Goal: Task Accomplishment & Management: Manage account settings

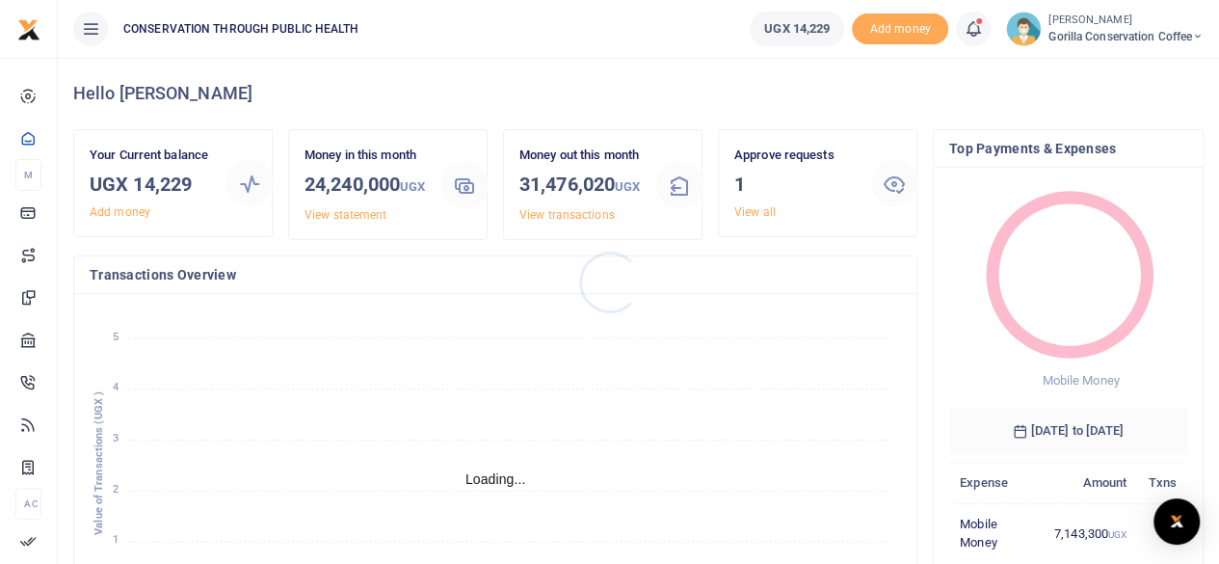
scroll to position [15, 15]
click at [1099, 37] on span "Gorilla Conservation Coffee" at bounding box center [1125, 36] width 155 height 17
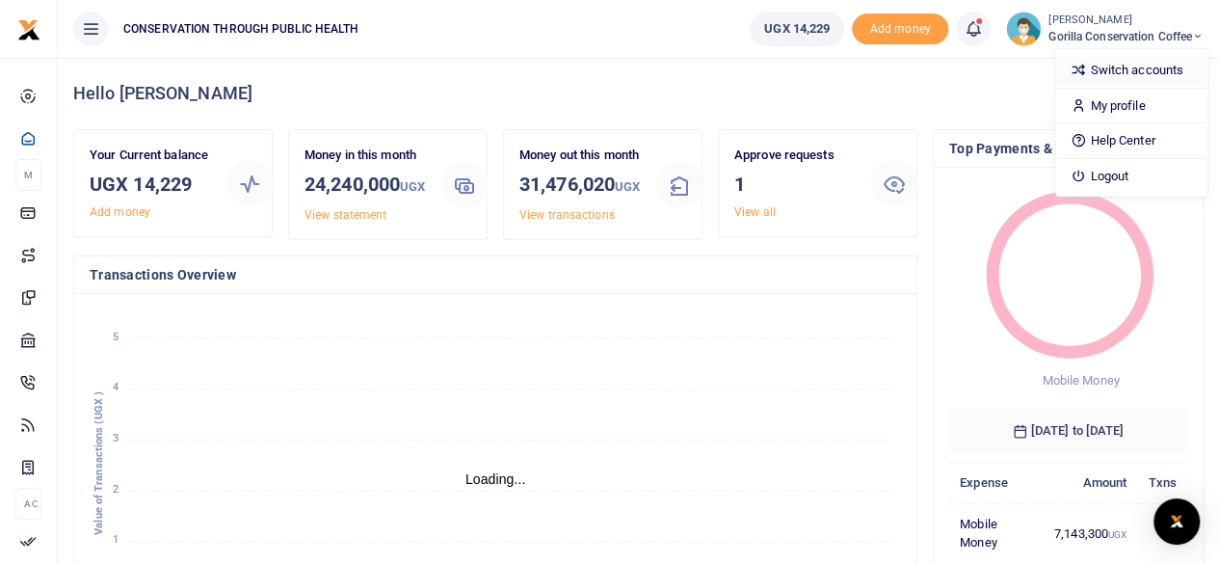
click at [1112, 66] on link "Switch accounts" at bounding box center [1131, 70] width 152 height 27
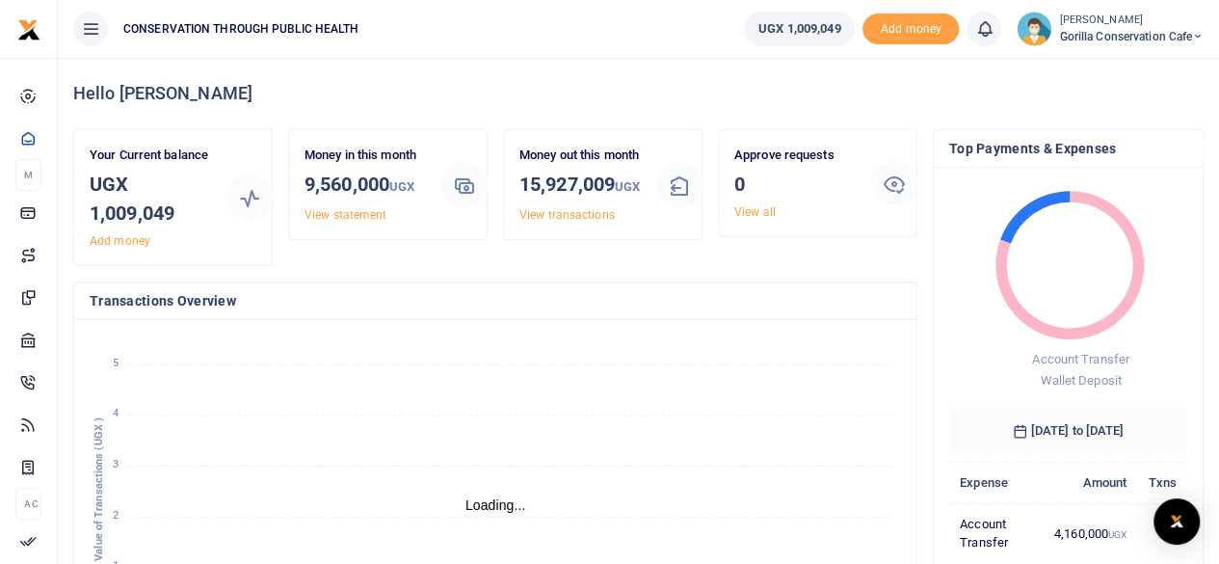
scroll to position [15, 15]
click at [1120, 39] on span "Gorilla Conservation Cafe" at bounding box center [1131, 36] width 145 height 17
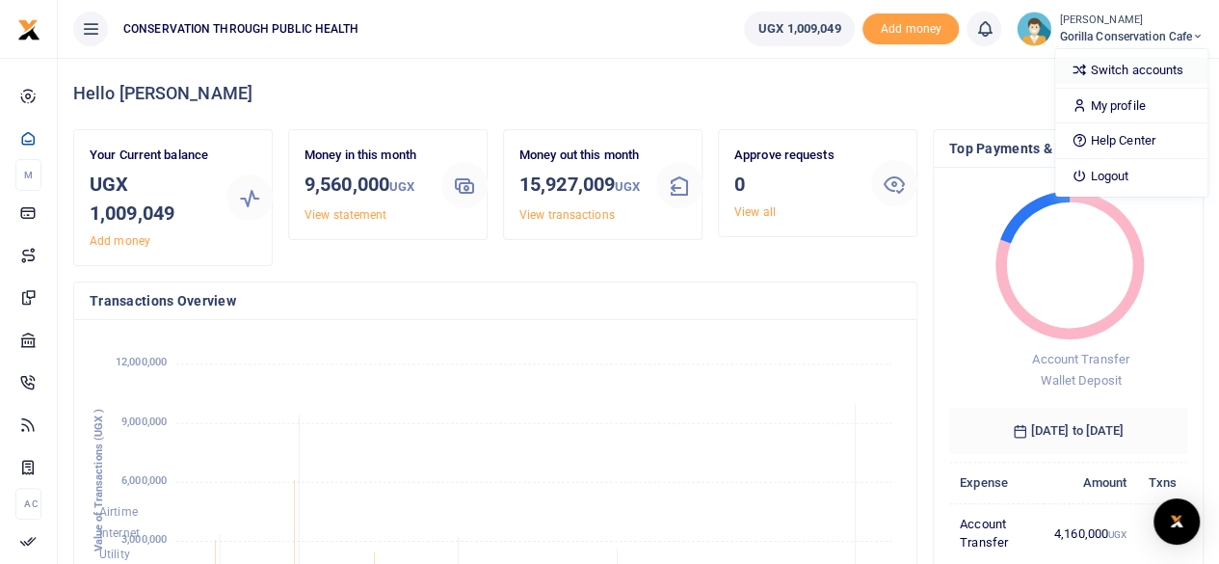
click at [1099, 69] on link "Switch accounts" at bounding box center [1131, 70] width 152 height 27
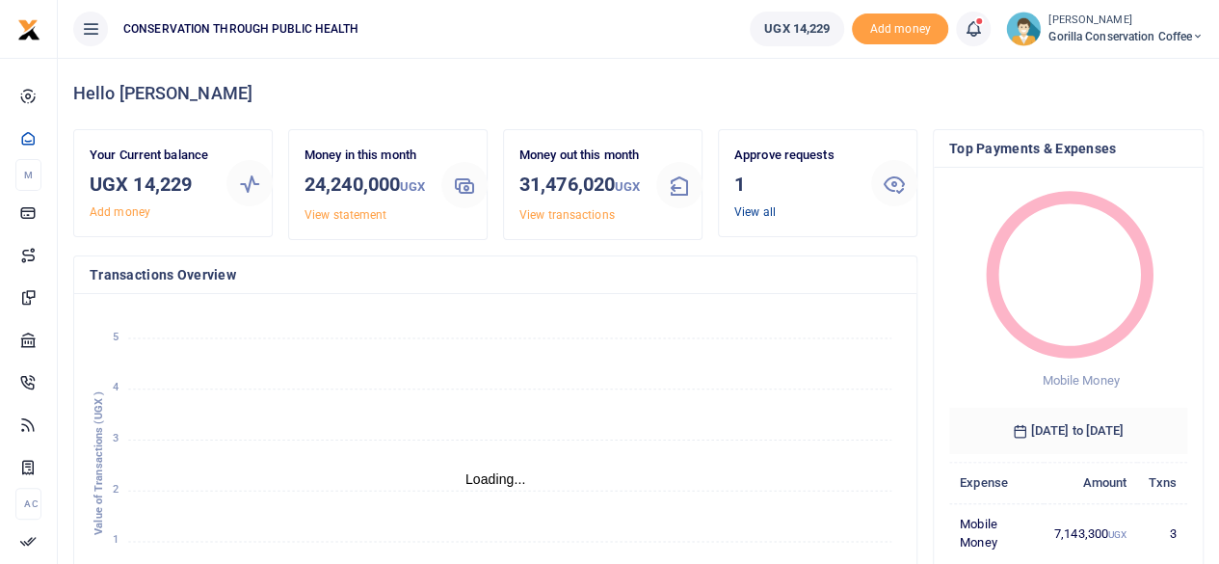
scroll to position [15, 15]
click at [753, 208] on link "View all" at bounding box center [754, 211] width 41 height 13
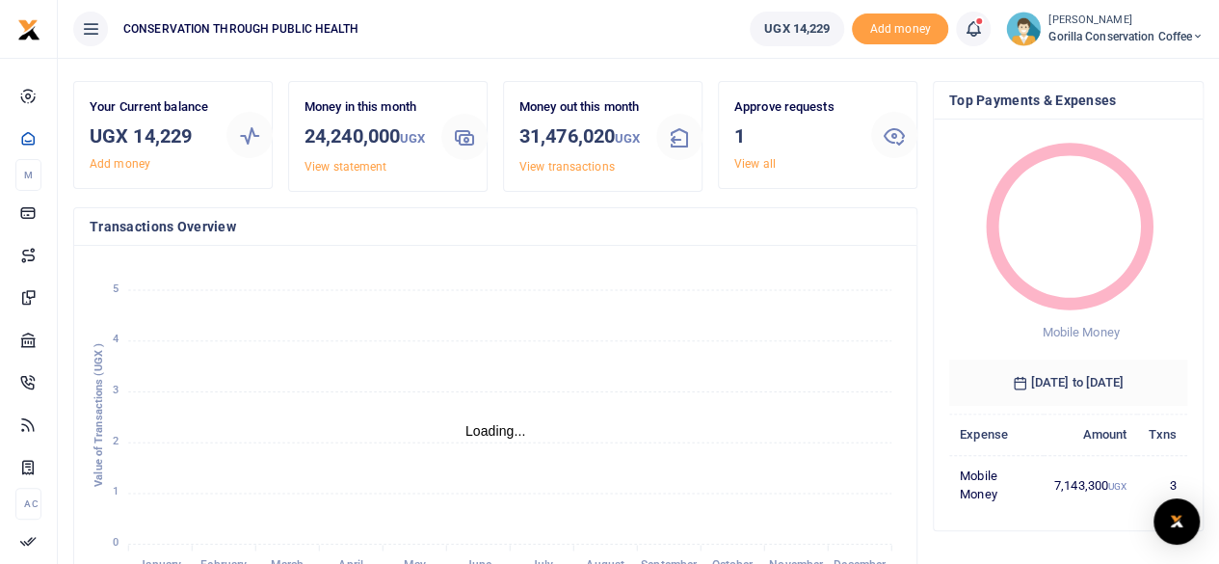
scroll to position [50, 0]
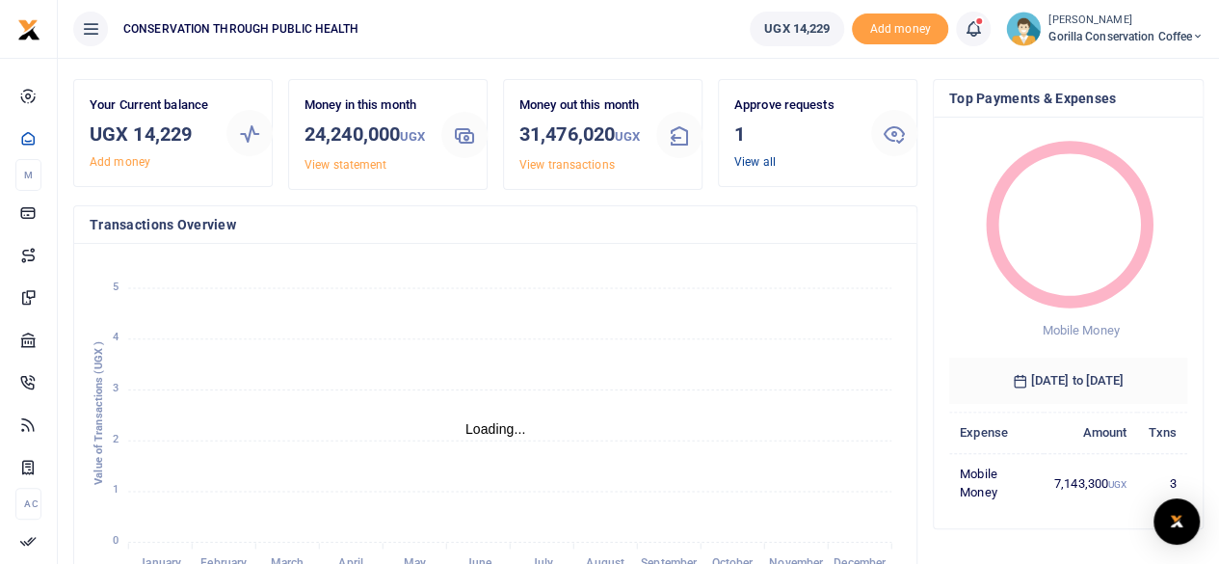
click at [755, 161] on link "View all" at bounding box center [754, 161] width 41 height 13
click at [756, 160] on link "View all" at bounding box center [754, 161] width 41 height 13
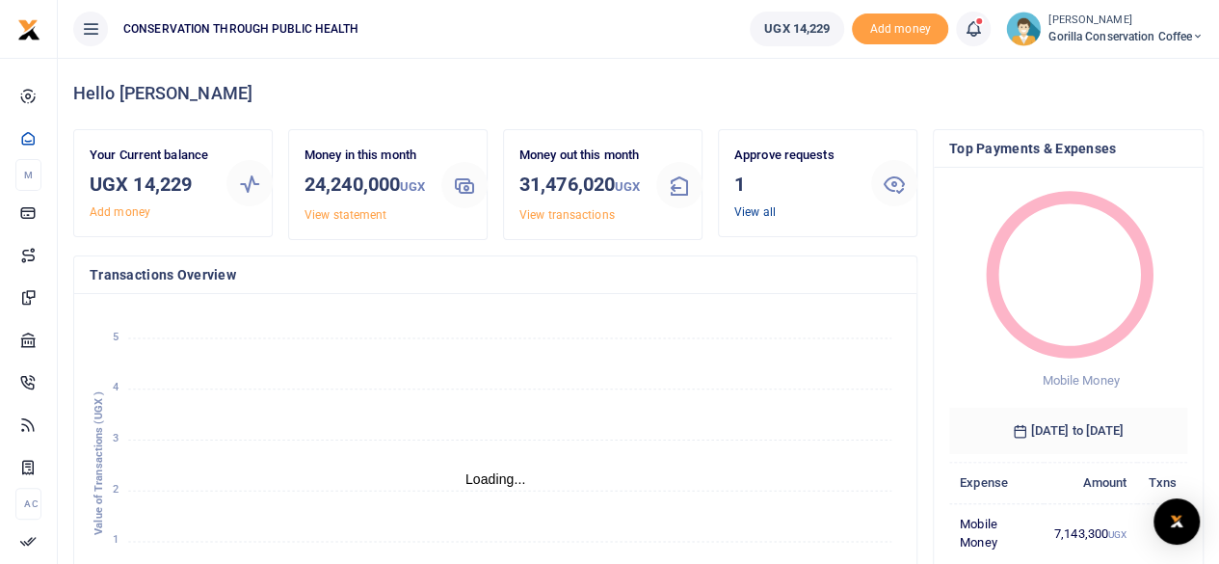
click at [750, 208] on link "View all" at bounding box center [754, 211] width 41 height 13
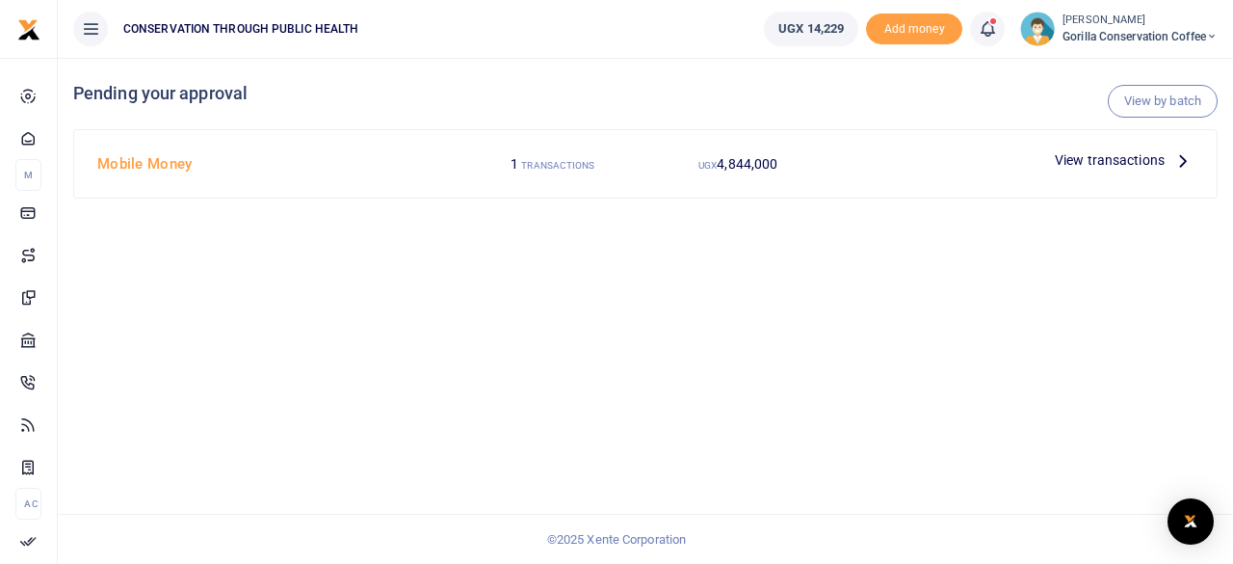
click at [1174, 153] on icon at bounding box center [1183, 159] width 21 height 21
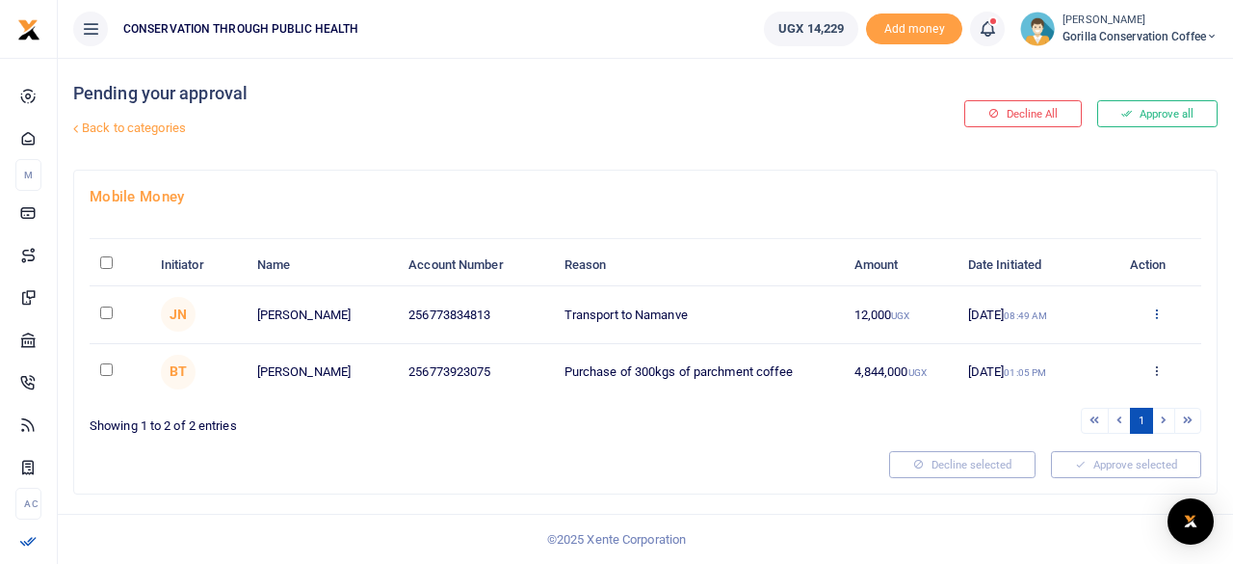
click at [1158, 311] on icon at bounding box center [1156, 312] width 13 height 13
click at [1098, 340] on link "Approve" at bounding box center [1087, 344] width 152 height 27
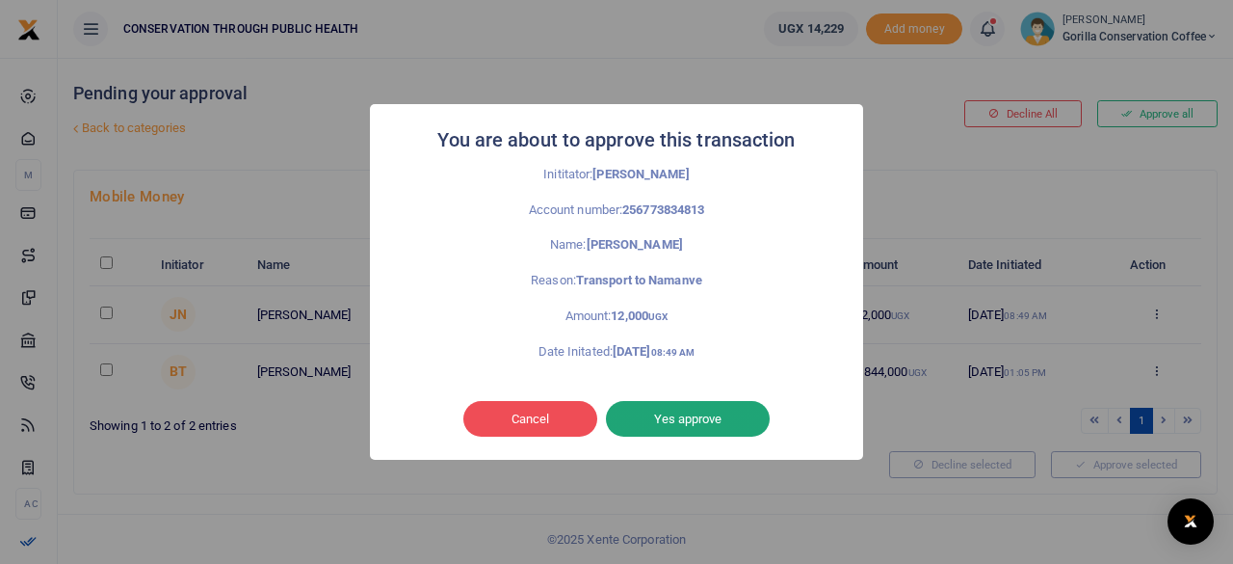
click at [728, 406] on button "Yes approve" at bounding box center [688, 419] width 164 height 37
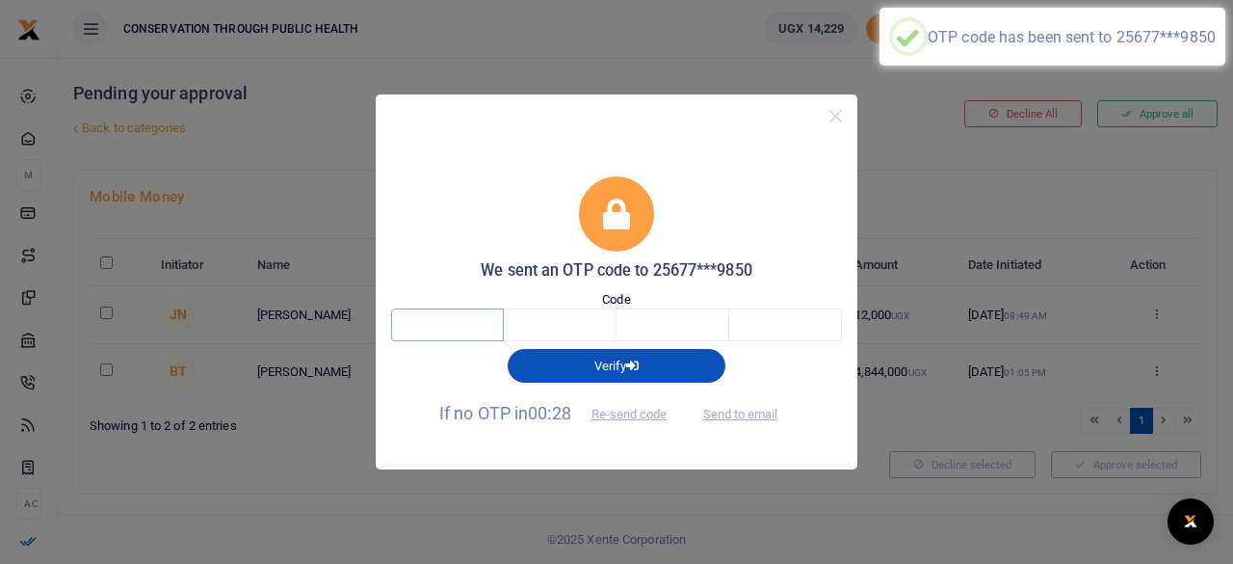
click at [451, 322] on input "text" at bounding box center [447, 324] width 113 height 33
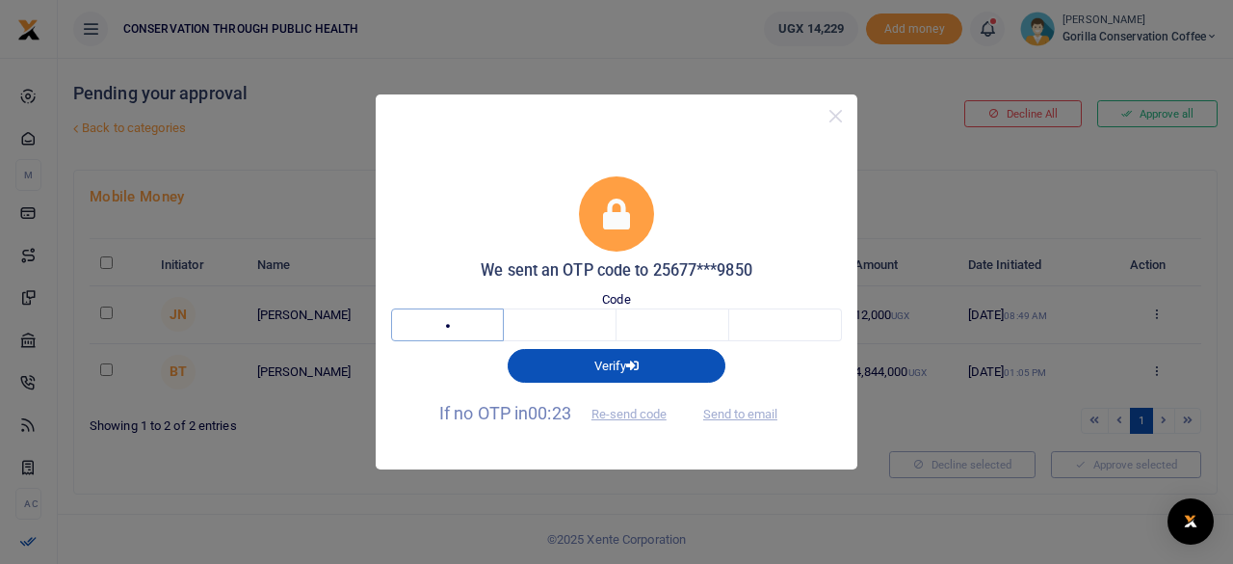
type input "8"
type input "9"
type input "4"
type input "2"
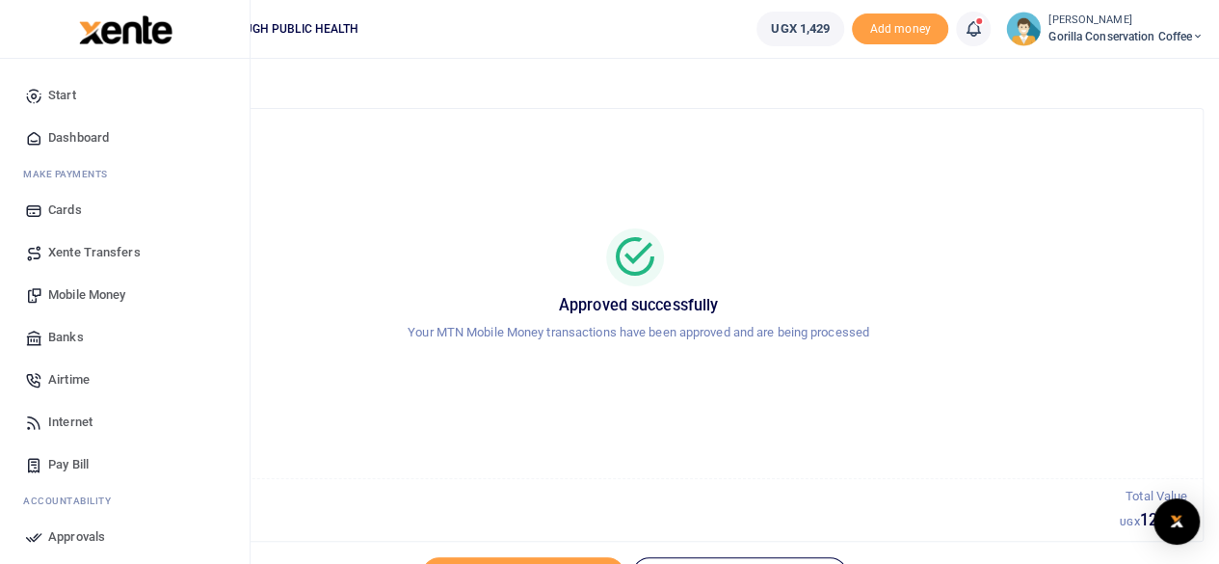
click at [97, 133] on span "Dashboard" at bounding box center [78, 137] width 61 height 19
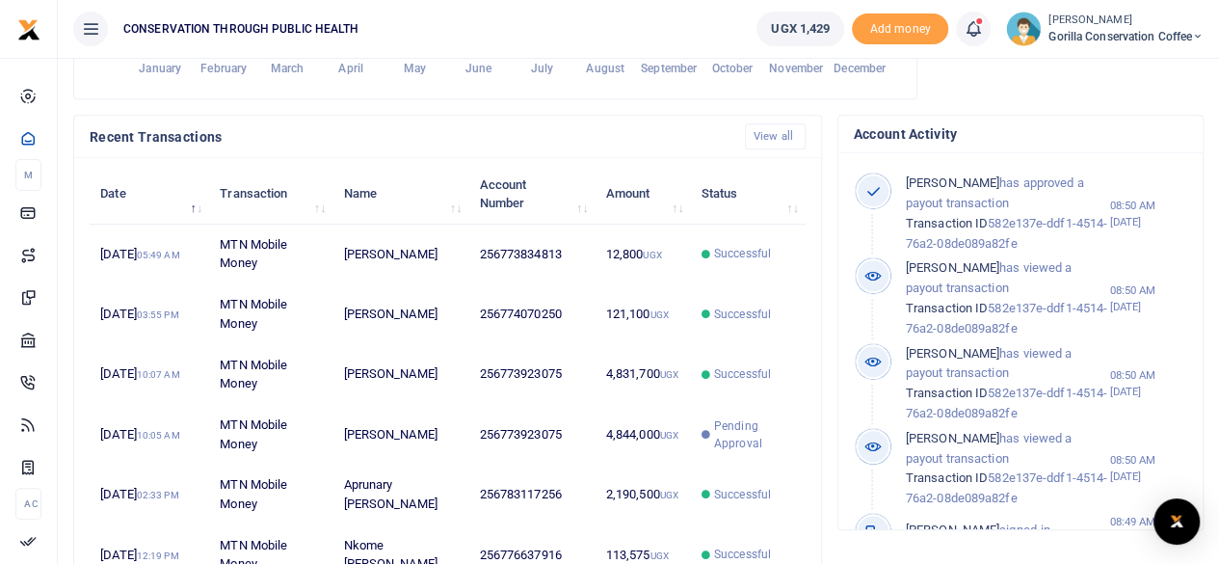
scroll to position [545, 0]
